Goal: Navigation & Orientation: Find specific page/section

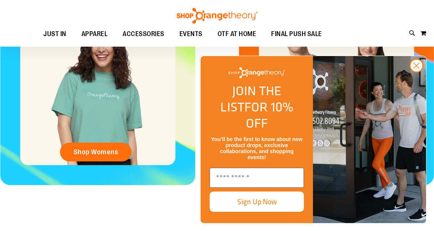
scroll to position [315, 0]
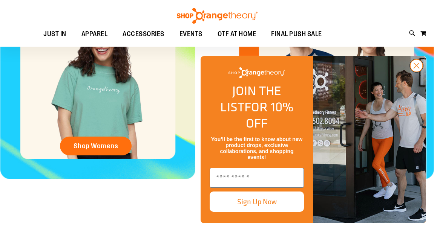
click at [415, 69] on icon "Close dialog" at bounding box center [416, 65] width 5 height 5
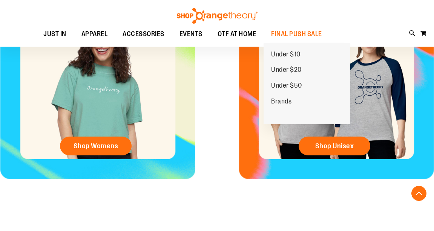
scroll to position [0, 0]
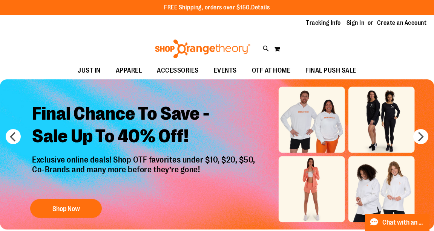
click at [177, 50] on img at bounding box center [203, 49] width 98 height 19
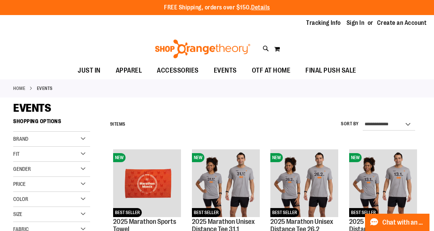
click at [194, 37] on div "Toggle Nav Search Popular Suggestions Advanced Search" at bounding box center [217, 47] width 434 height 31
click at [192, 47] on img at bounding box center [203, 49] width 98 height 19
